Goal: Check status: Check status

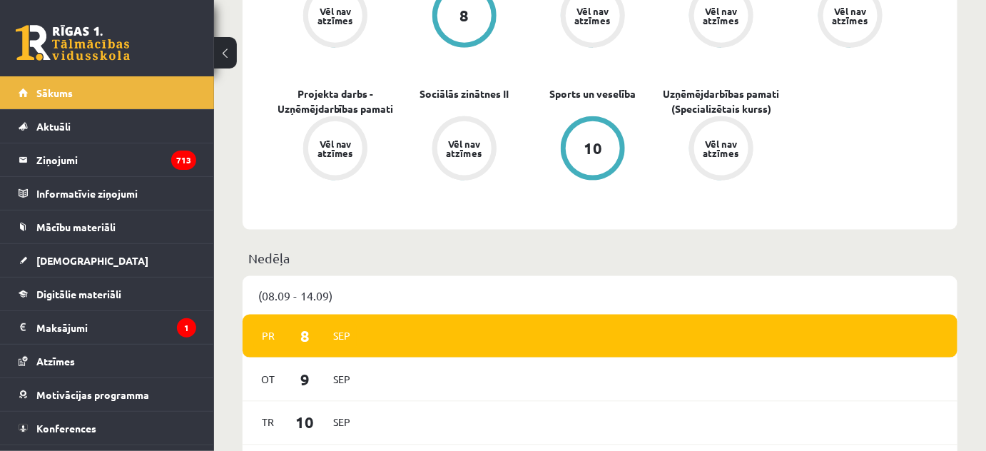
scroll to position [584, 0]
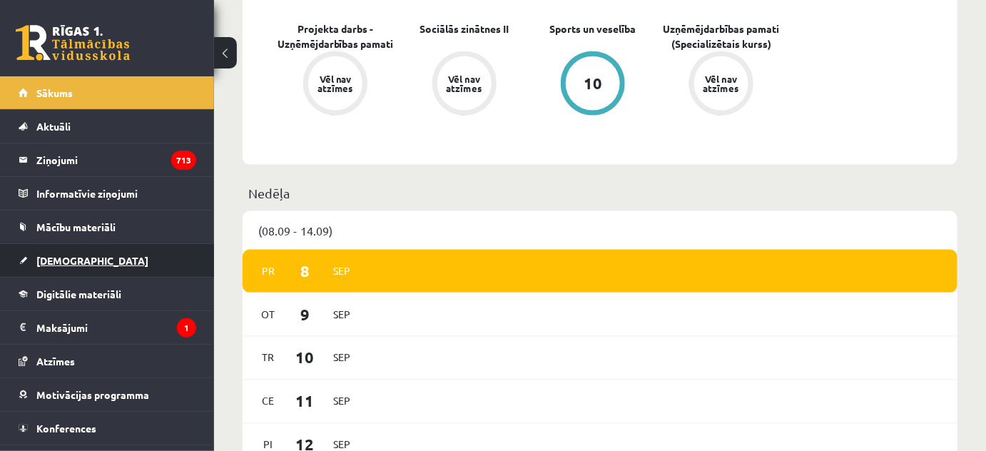
click at [69, 254] on span "[DEMOGRAPHIC_DATA]" at bounding box center [92, 260] width 112 height 13
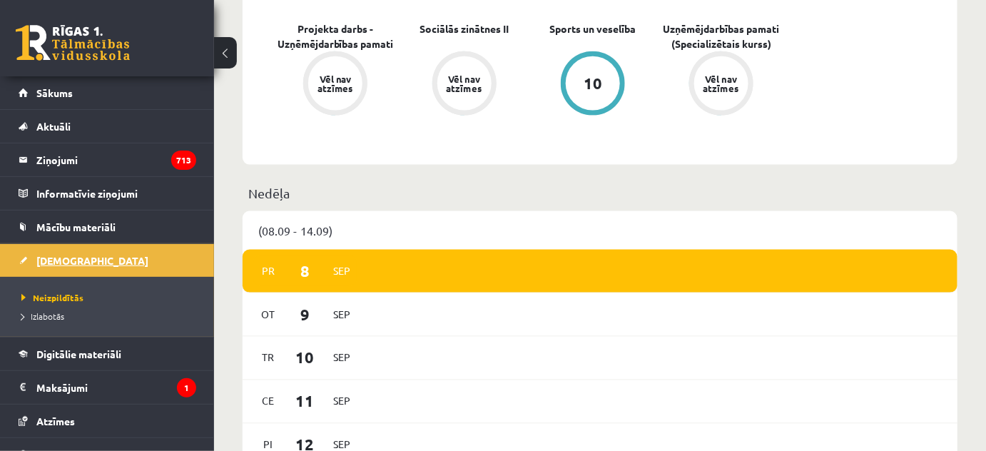
click at [68, 256] on span "[DEMOGRAPHIC_DATA]" at bounding box center [92, 260] width 112 height 13
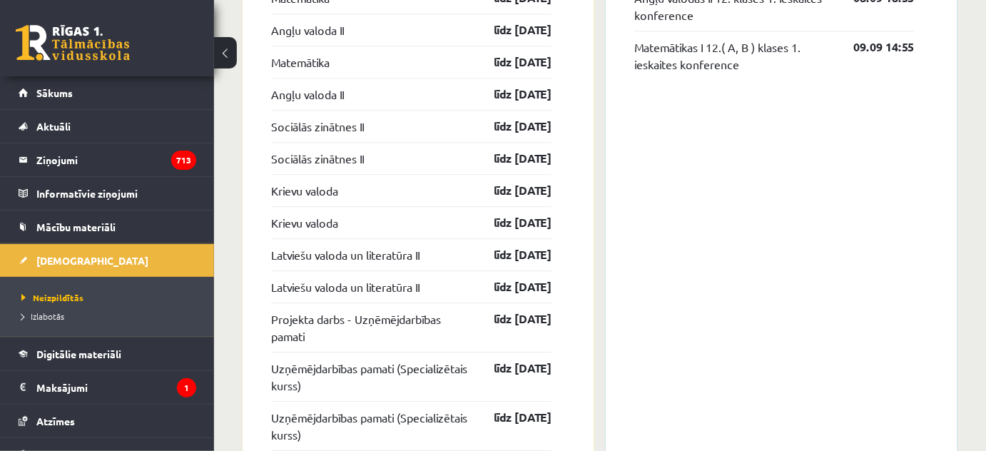
scroll to position [855, 0]
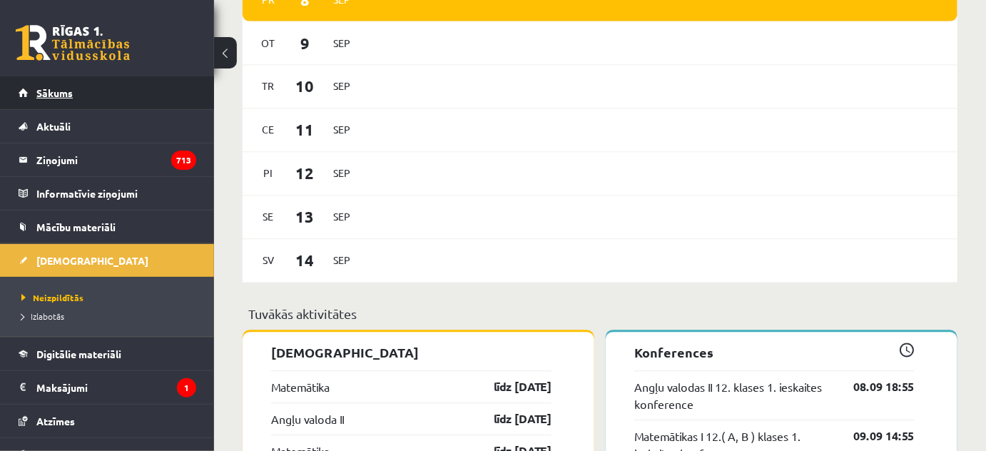
click at [61, 91] on span "Sākums" at bounding box center [54, 92] width 36 height 13
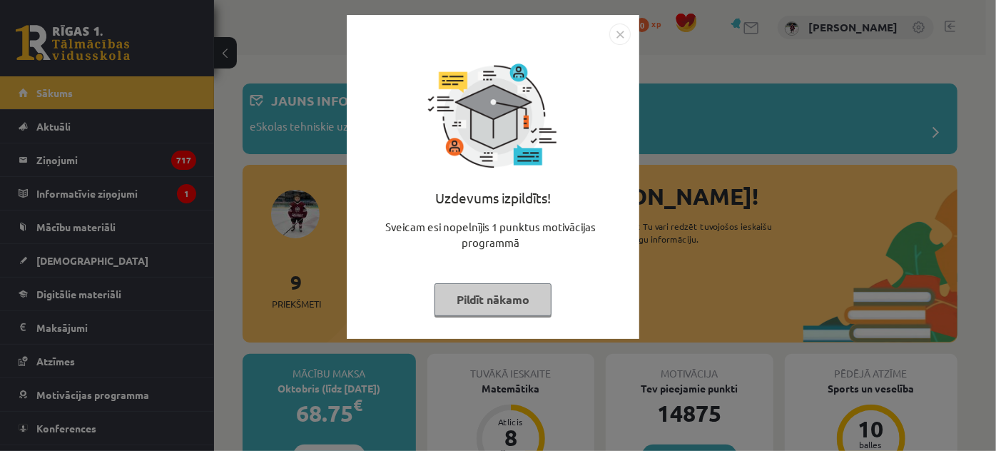
click at [620, 31] on img "Close" at bounding box center [619, 34] width 21 height 21
